Goal: Information Seeking & Learning: Learn about a topic

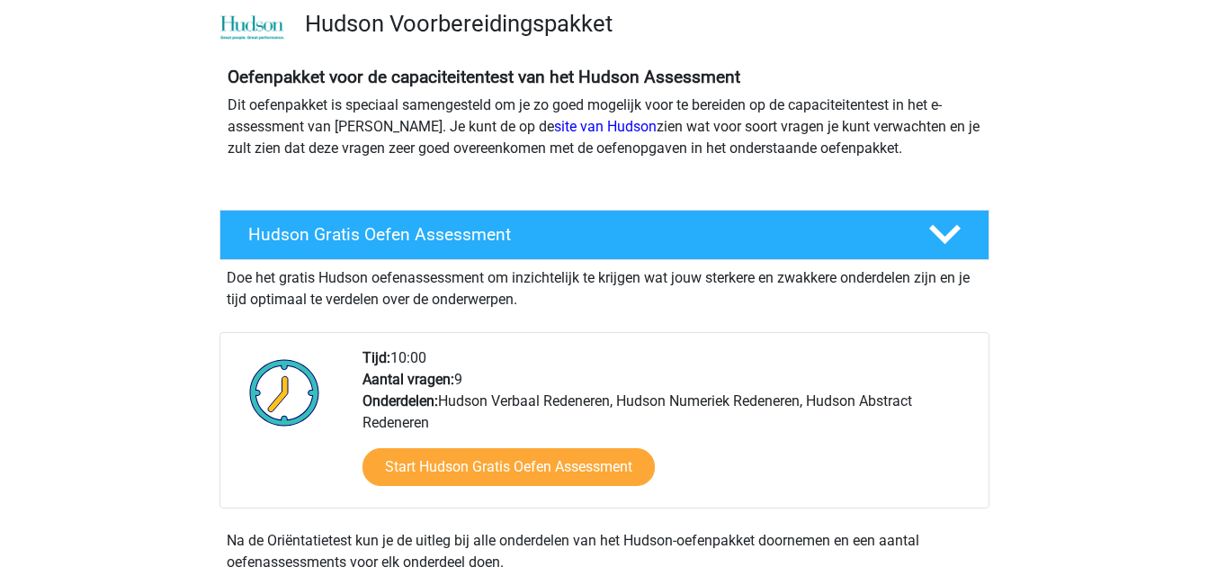
scroll to position [90, 0]
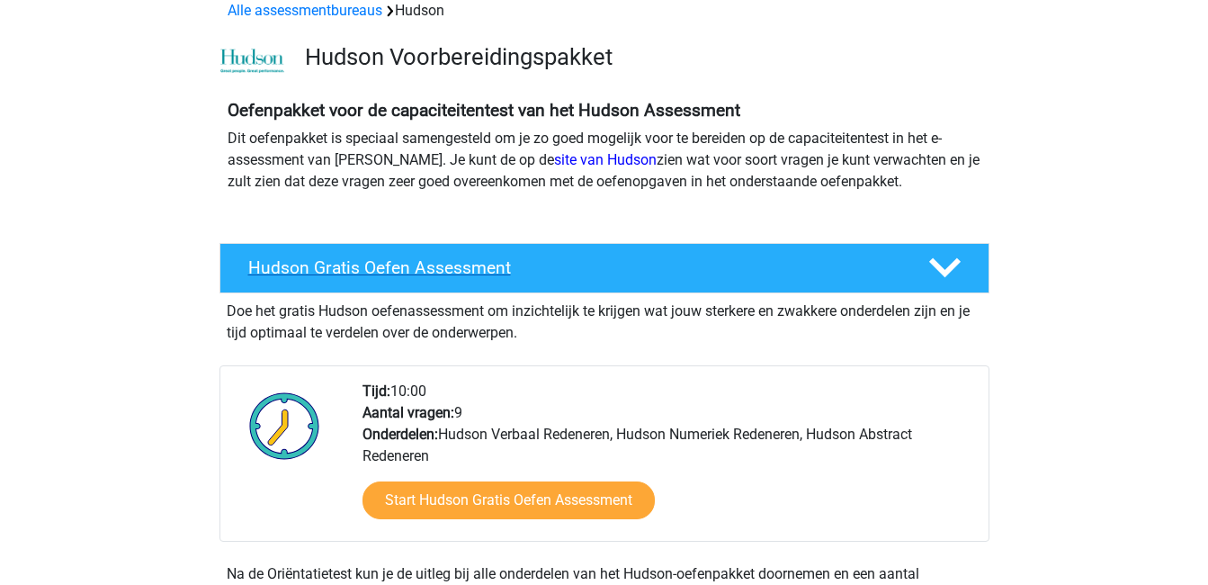
click at [944, 263] on icon at bounding box center [944, 267] width 31 height 31
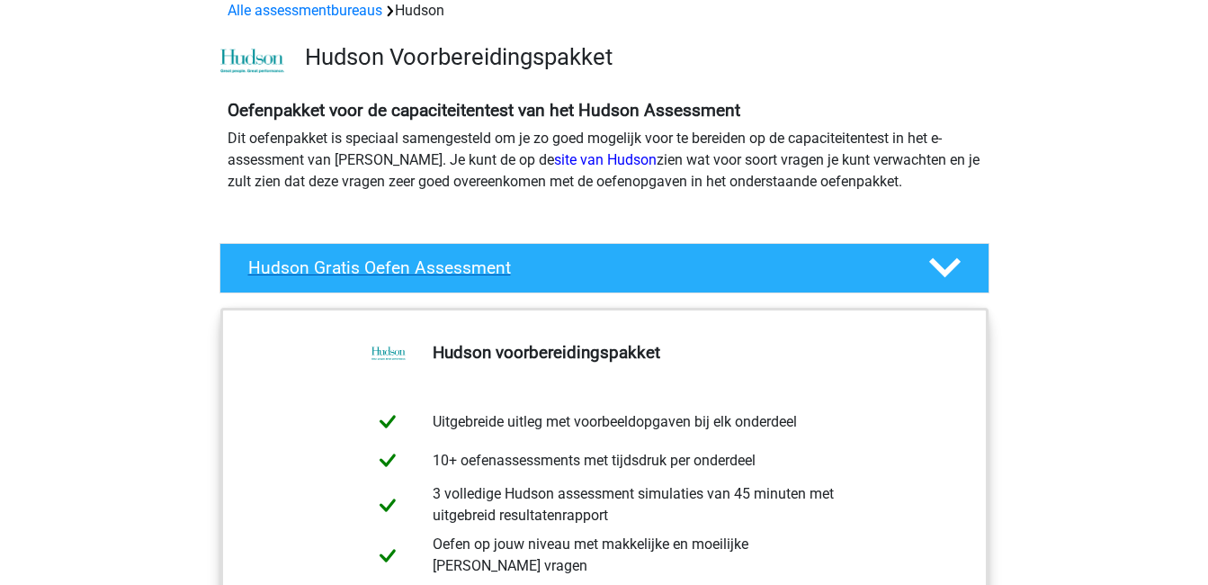
click at [948, 265] on icon at bounding box center [944, 267] width 31 height 31
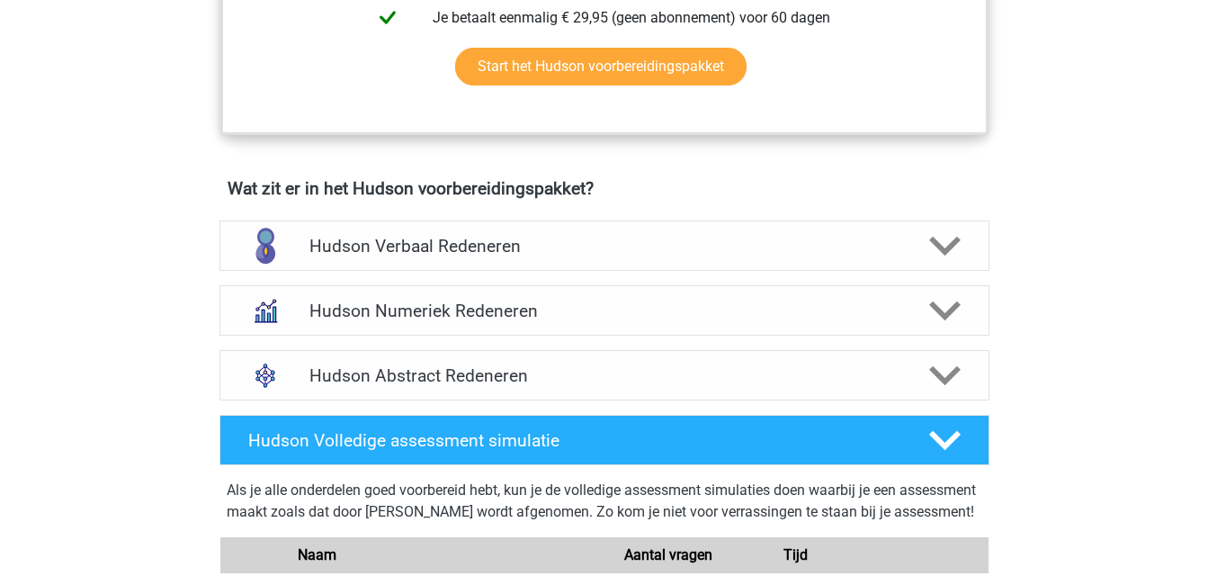
scroll to position [989, 0]
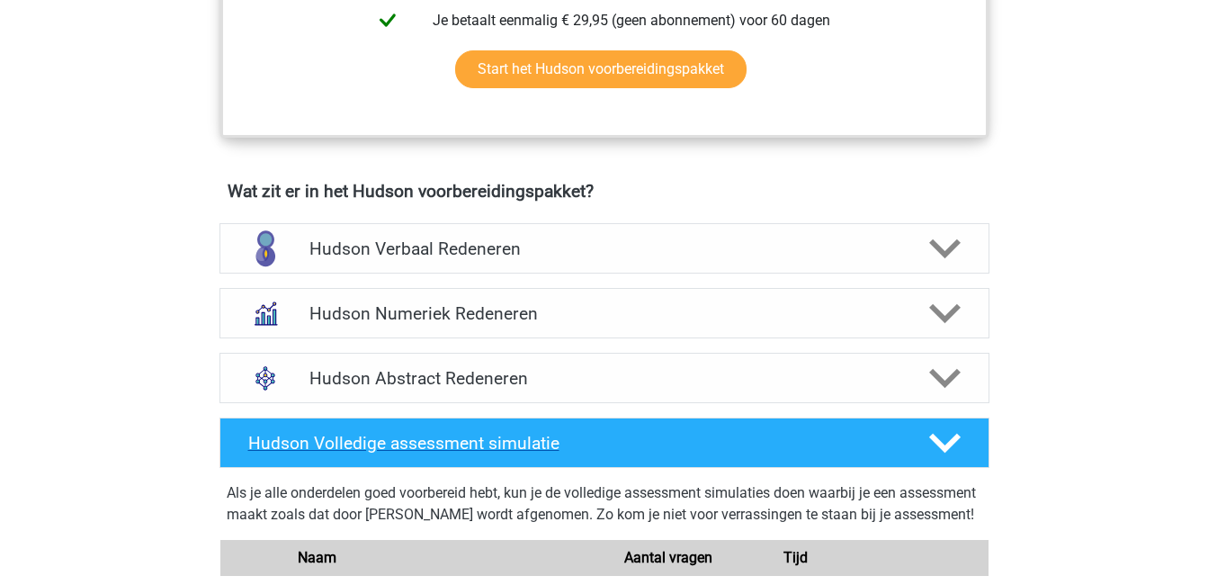
click at [941, 434] on icon at bounding box center [944, 442] width 31 height 31
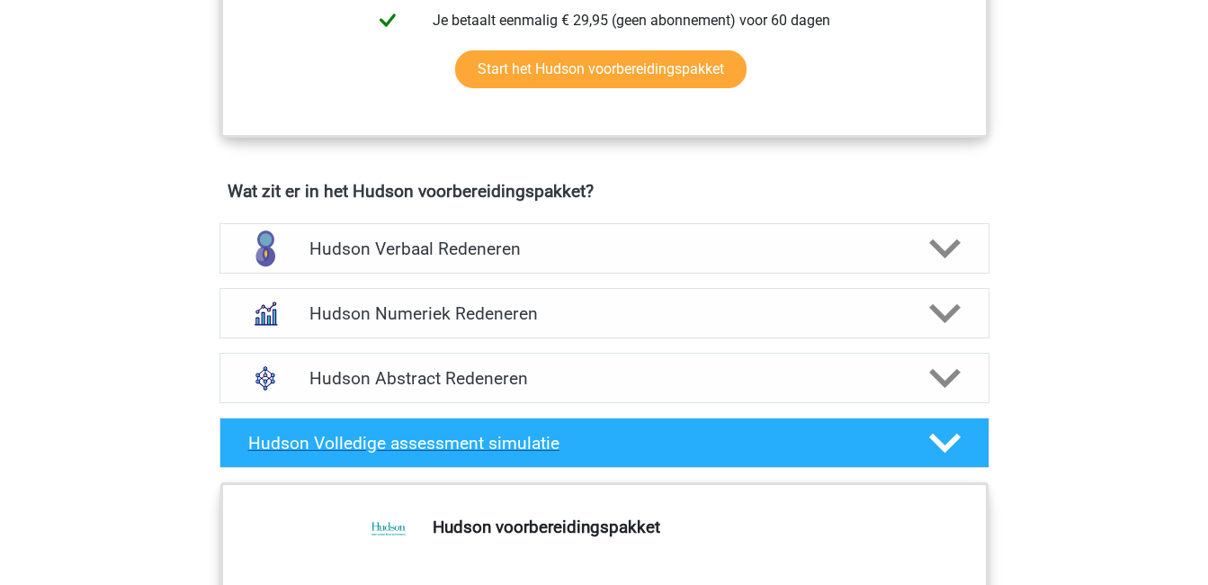
click at [929, 436] on icon at bounding box center [944, 442] width 31 height 31
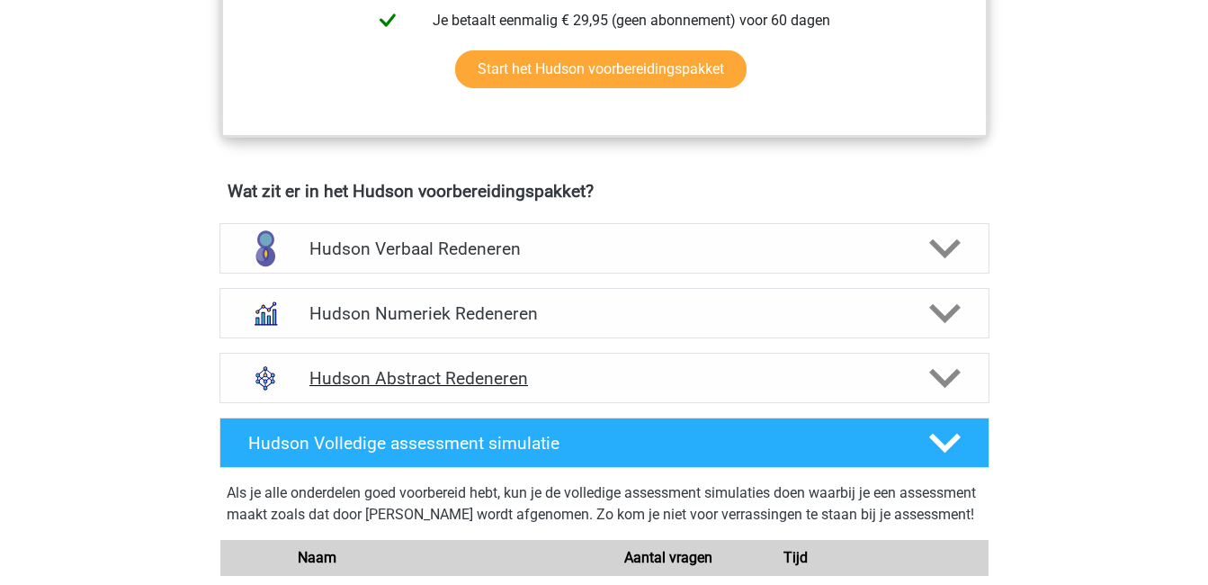
click at [452, 382] on h4 "Hudson Abstract Redeneren" at bounding box center [603, 378] width 589 height 21
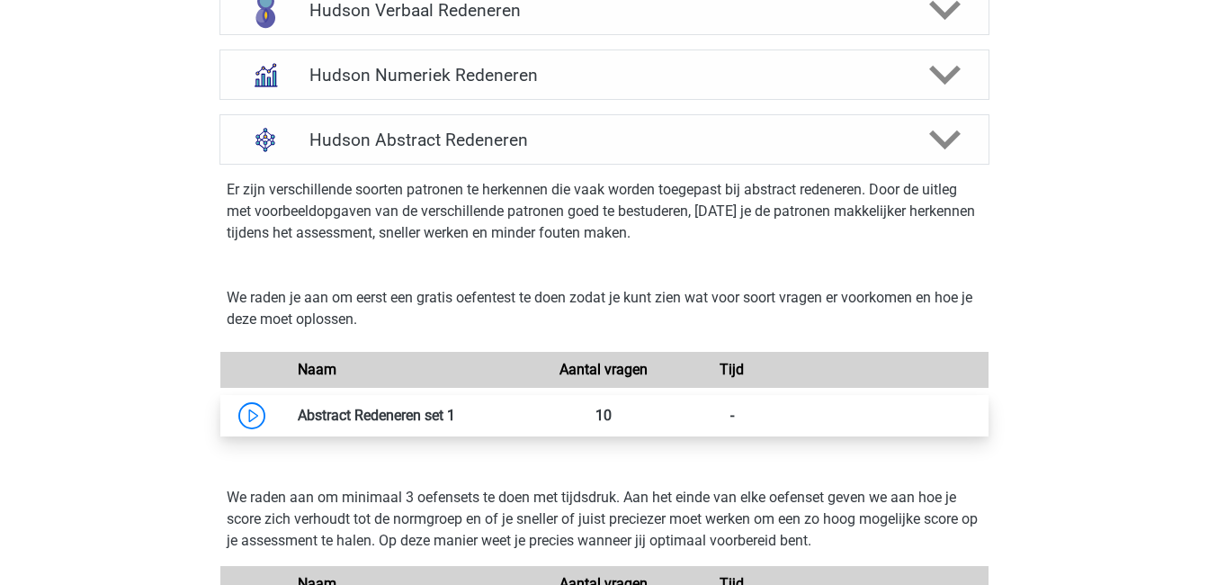
scroll to position [1259, 0]
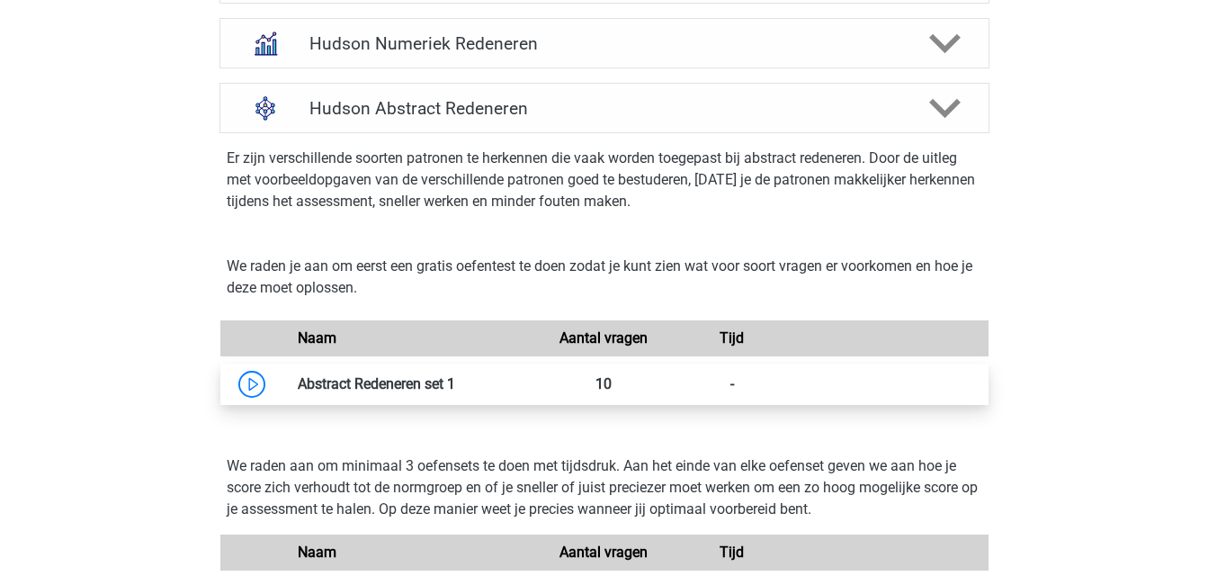
click at [455, 384] on link at bounding box center [455, 383] width 0 height 17
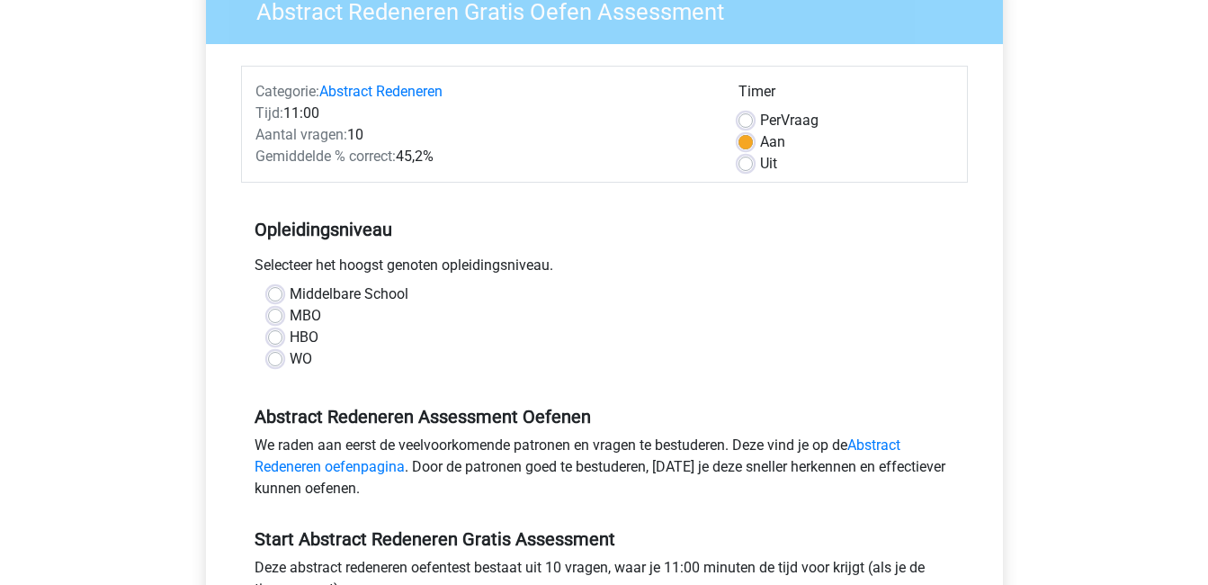
scroll to position [180, 0]
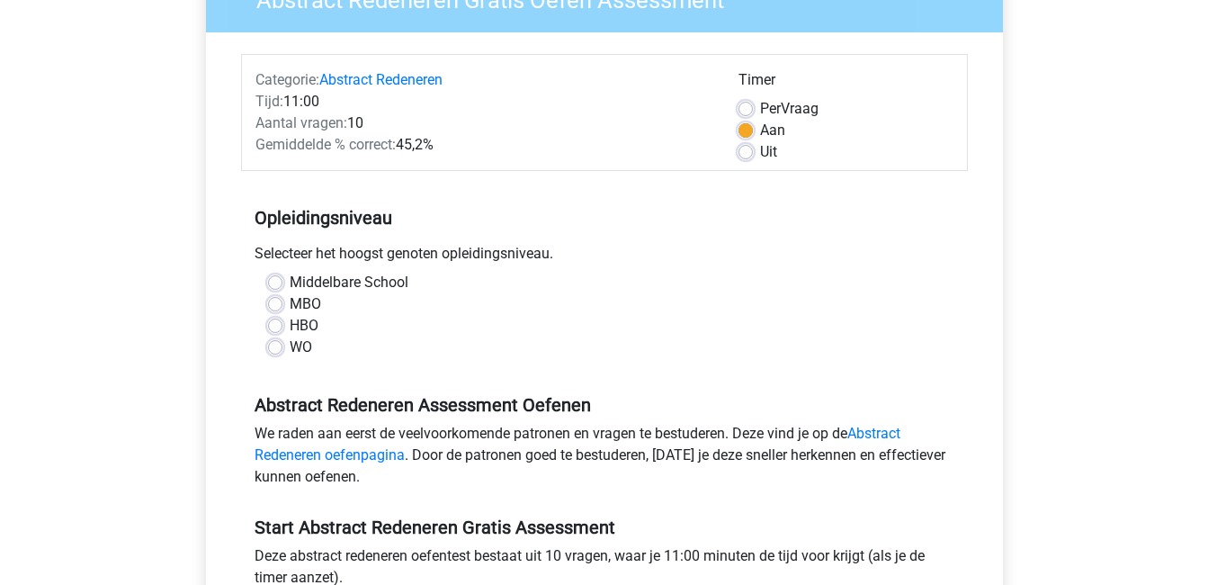
click at [290, 304] on label "MBO" at bounding box center [305, 304] width 31 height 22
click at [277, 304] on input "MBO" at bounding box center [275, 302] width 14 height 18
radio input "true"
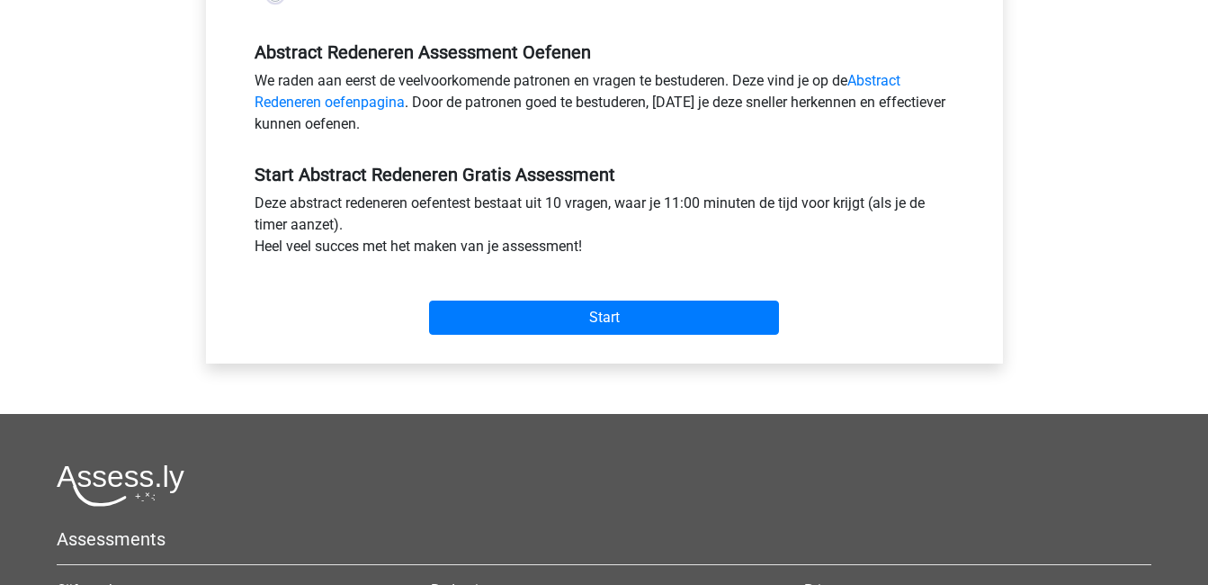
scroll to position [540, 0]
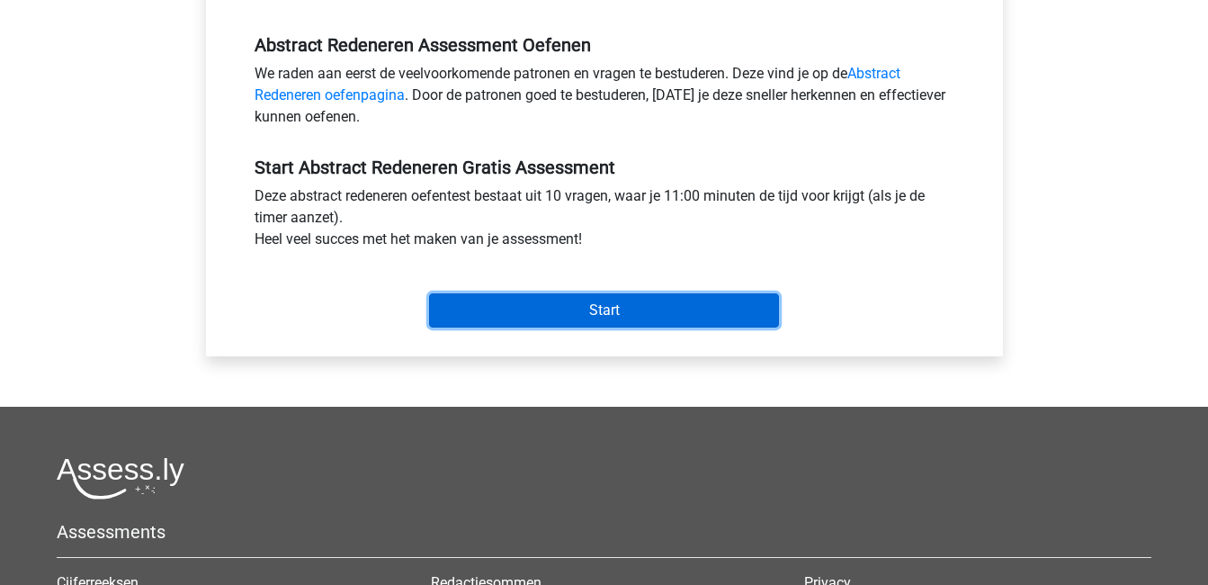
click at [631, 309] on input "Start" at bounding box center [604, 310] width 350 height 34
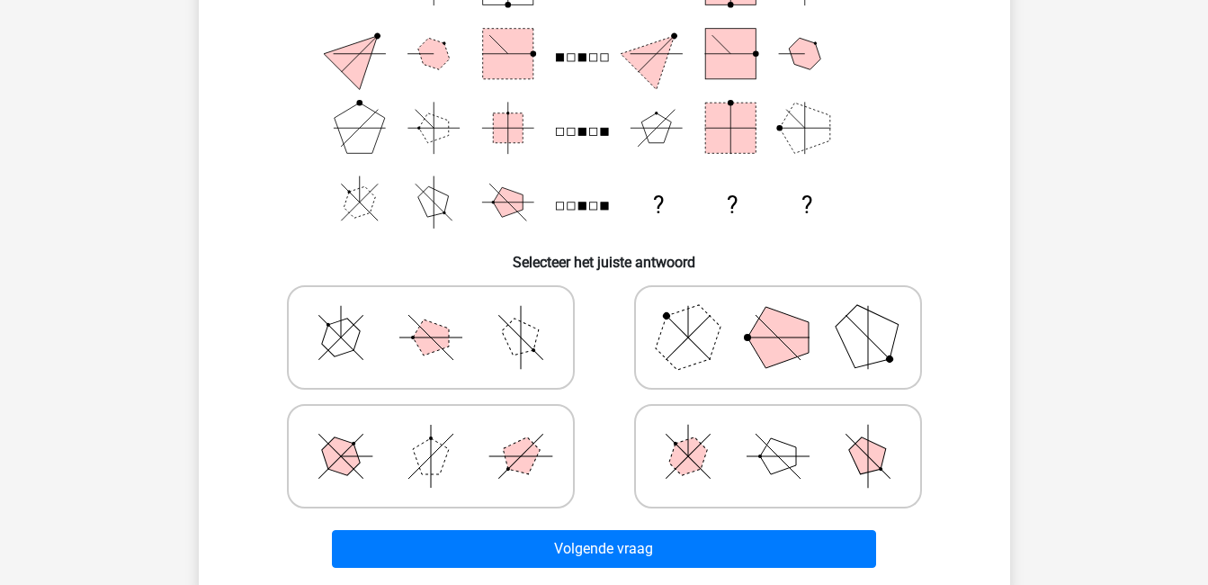
scroll to position [270, 0]
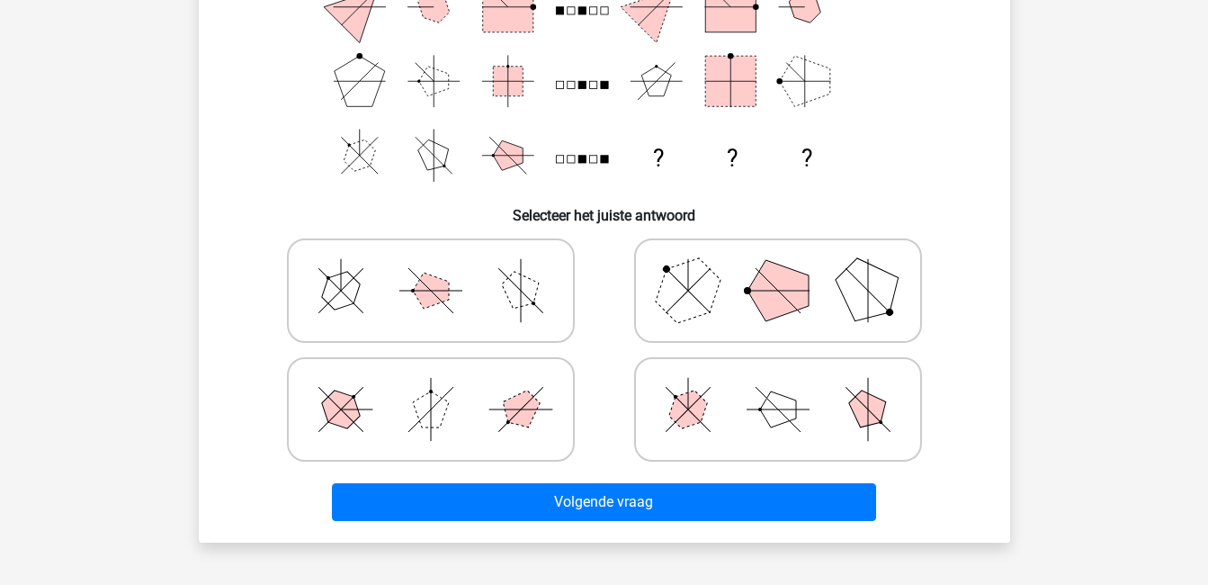
click at [726, 407] on icon at bounding box center [778, 409] width 270 height 90
click at [778, 387] on input "radio" at bounding box center [784, 381] width 12 height 12
radio input "true"
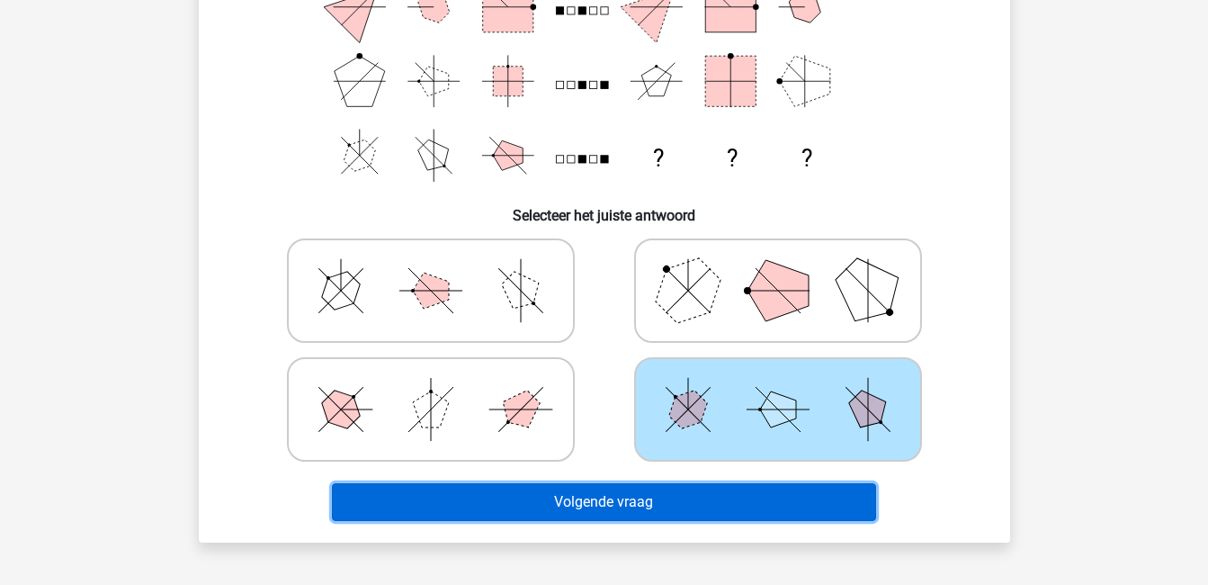
click at [674, 516] on button "Volgende vraag" at bounding box center [604, 502] width 544 height 38
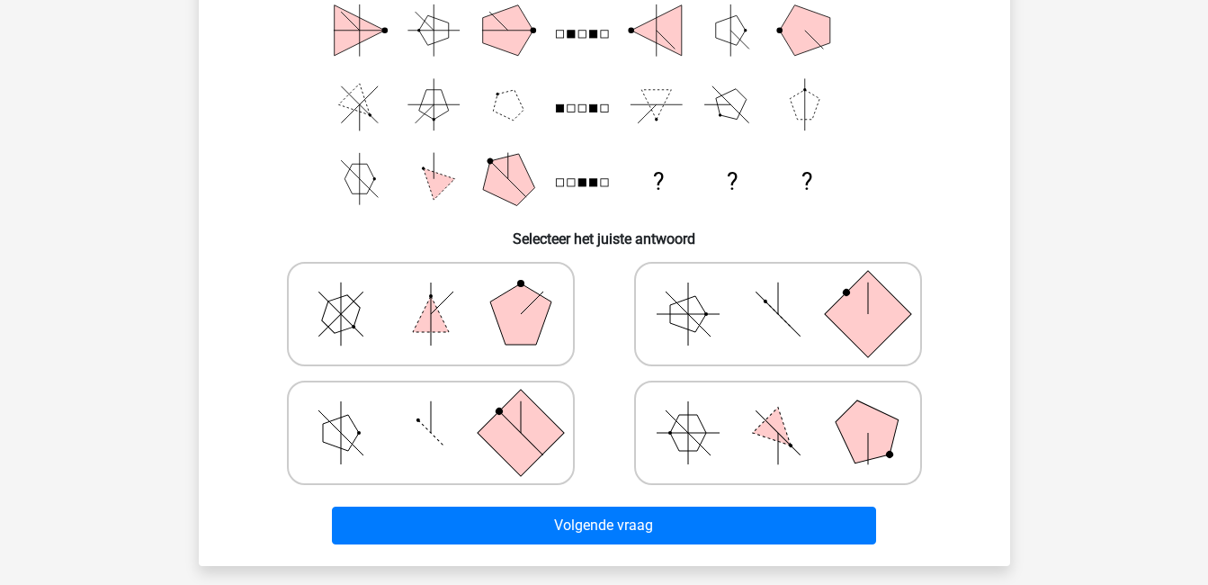
scroll to position [0, 0]
